Goal: Transaction & Acquisition: Obtain resource

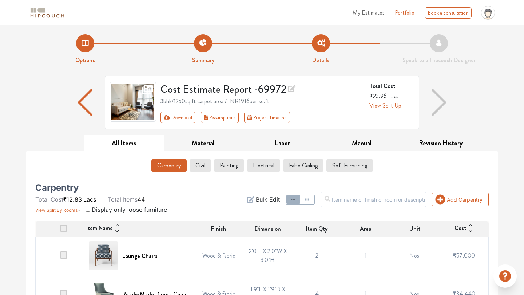
click at [88, 36] on li "Options" at bounding box center [85, 49] width 118 height 31
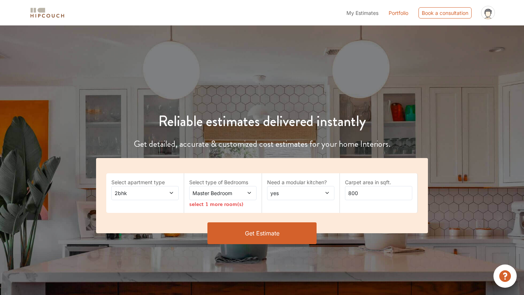
click at [279, 229] on button "Get Estimate" at bounding box center [261, 234] width 109 height 22
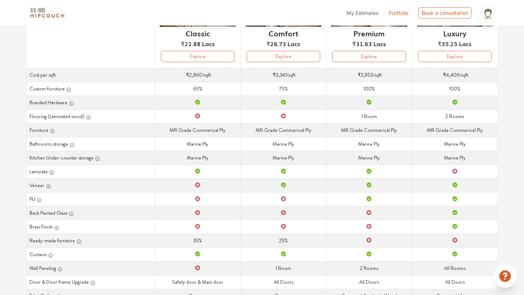
scroll to position [104, 0]
click at [70, 144] on icon "button" at bounding box center [71, 144] width 5 height 5
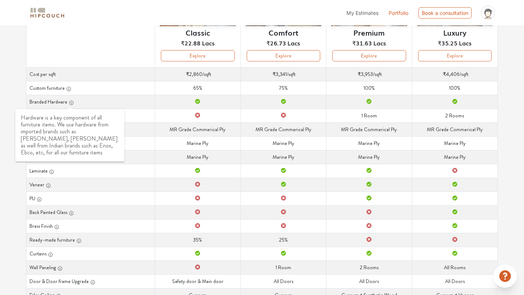
click at [71, 102] on icon "button" at bounding box center [71, 102] width 5 height 5
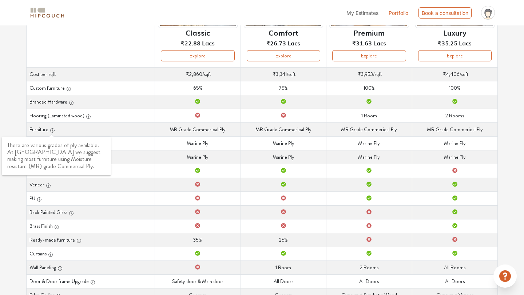
click at [51, 128] on icon "button" at bounding box center [52, 130] width 5 height 5
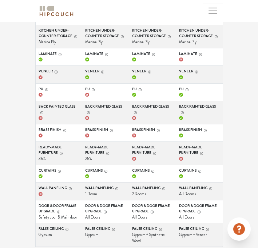
scroll to position [275, 0]
